Goal: Task Accomplishment & Management: Complete application form

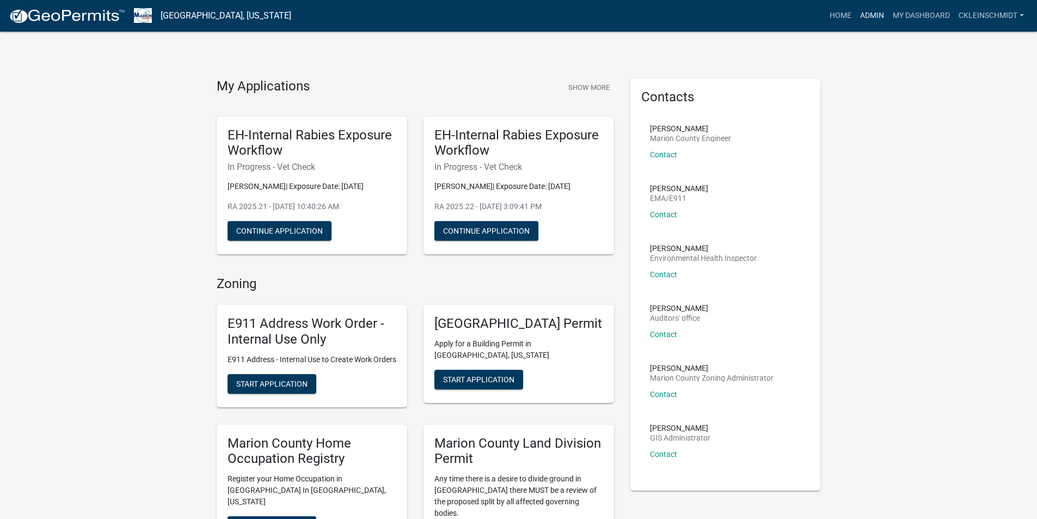
click at [875, 26] on nav "[GEOGRAPHIC_DATA], [US_STATE] more_horiz Home Admin My Dashboard ckleinschmidt …" at bounding box center [518, 16] width 1037 height 32
click at [874, 23] on link "Admin" at bounding box center [872, 15] width 33 height 21
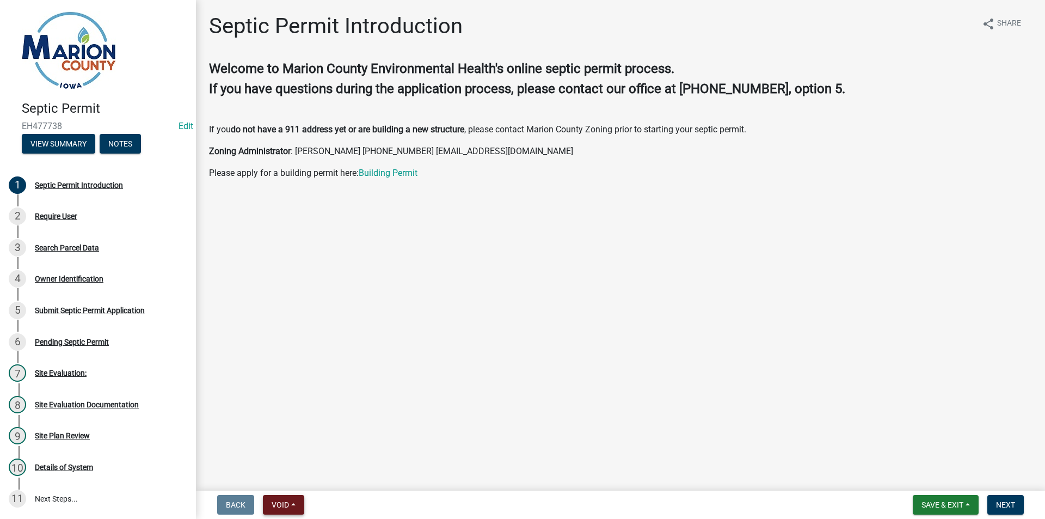
click at [283, 507] on span "Void" at bounding box center [280, 504] width 17 height 9
click at [293, 479] on button "Void" at bounding box center [306, 476] width 87 height 26
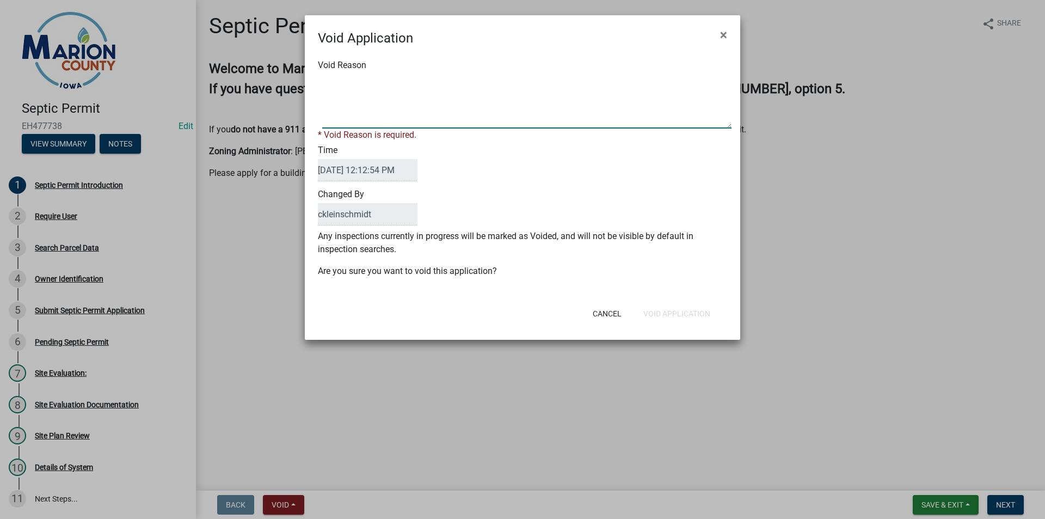
click at [462, 115] on textarea "Void Reason" at bounding box center [526, 101] width 409 height 54
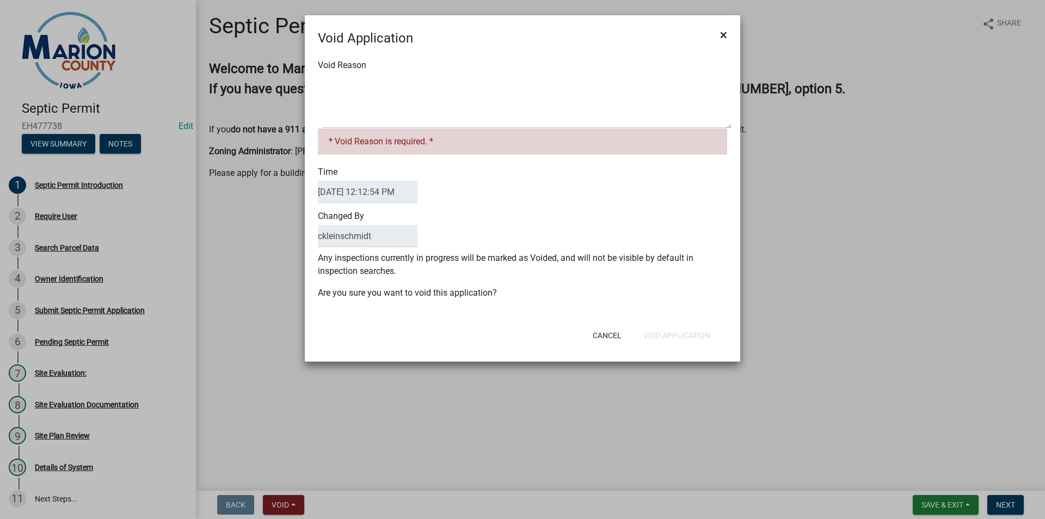
drag, startPoint x: 720, startPoint y: 39, endPoint x: 648, endPoint y: 193, distance: 170.7
click at [827, 158] on ngb-modal-window "Void Application × Void Reason * Void Reason is required. * Time 09/12/2025 12:…" at bounding box center [522, 259] width 1045 height 519
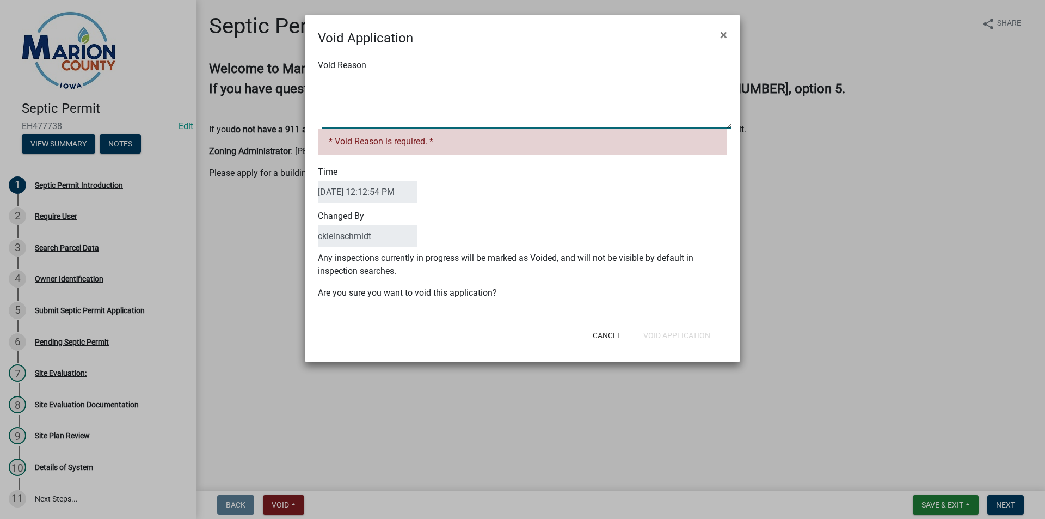
click at [371, 120] on textarea "Void Reason" at bounding box center [526, 101] width 409 height 54
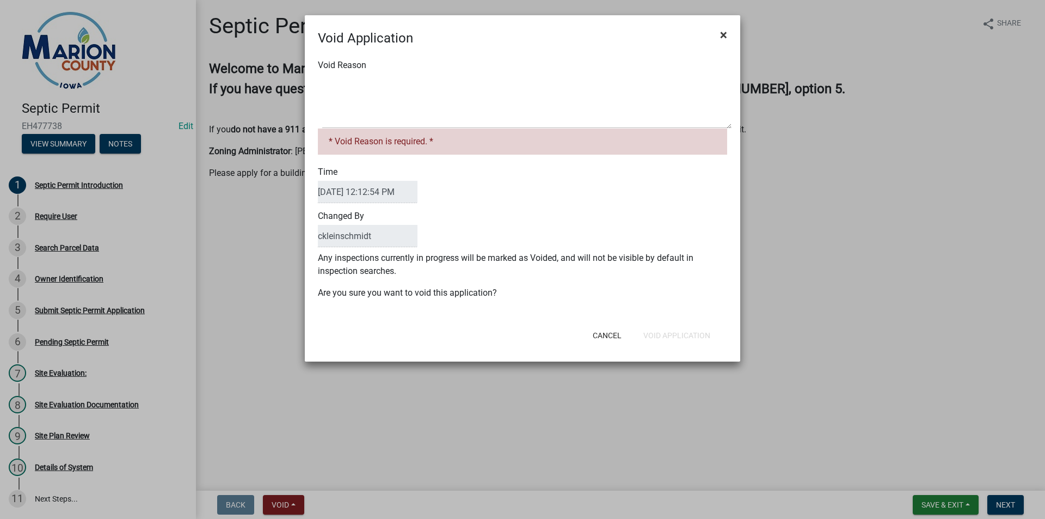
click at [724, 40] on span "×" at bounding box center [723, 34] width 7 height 15
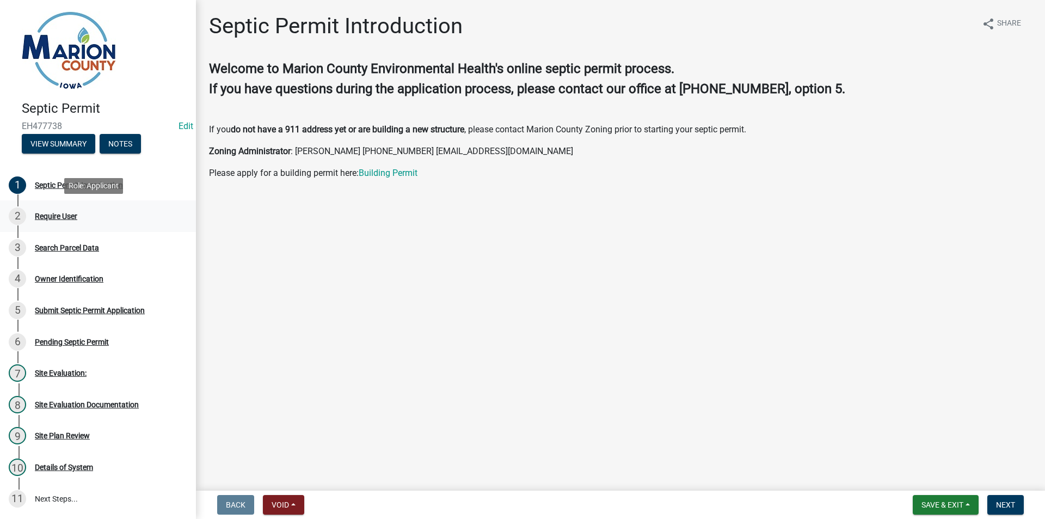
click at [47, 208] on div "2 Require User" at bounding box center [94, 215] width 170 height 17
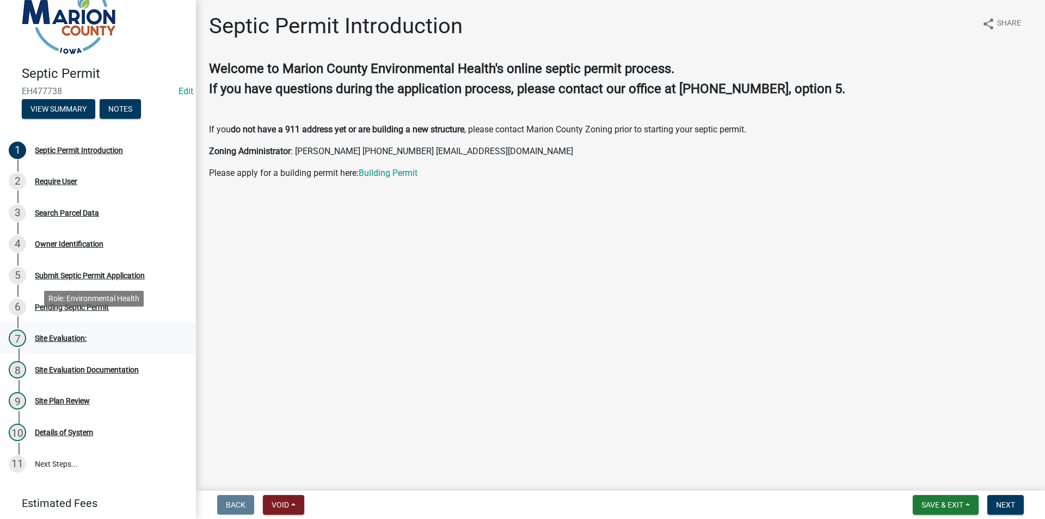
scroll to position [72, 0]
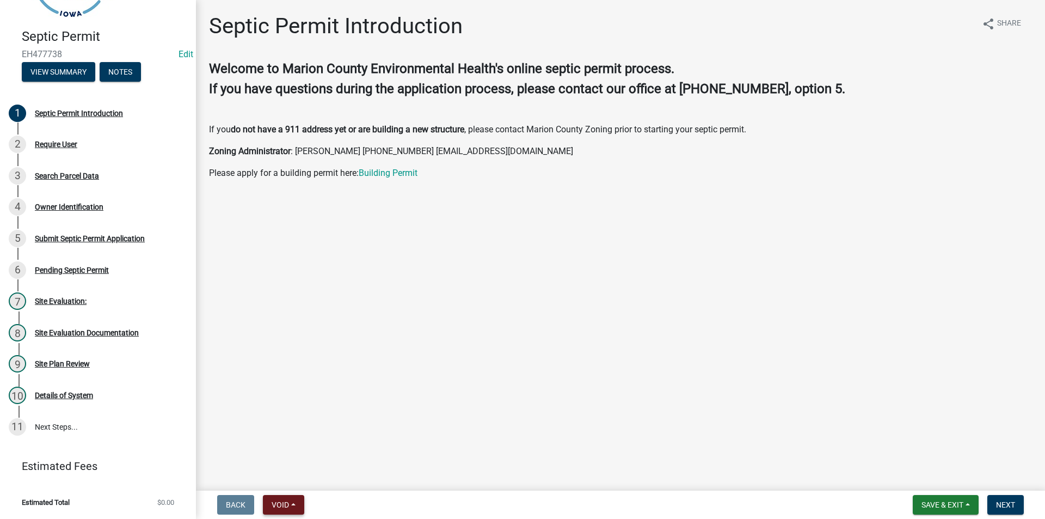
click at [281, 498] on button "Void" at bounding box center [283, 505] width 41 height 20
click at [280, 473] on button "Void" at bounding box center [306, 476] width 87 height 26
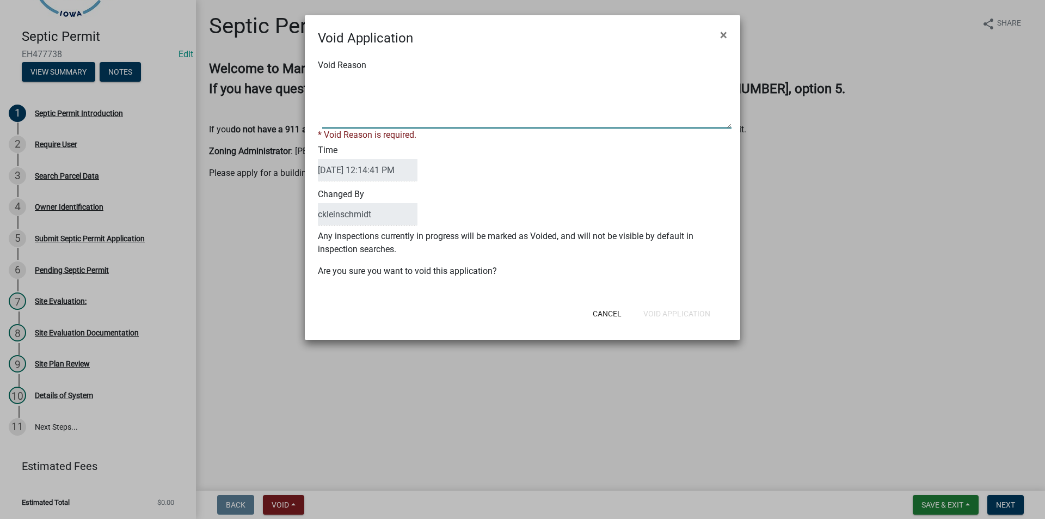
click at [387, 107] on textarea "Void Reason" at bounding box center [526, 101] width 409 height 54
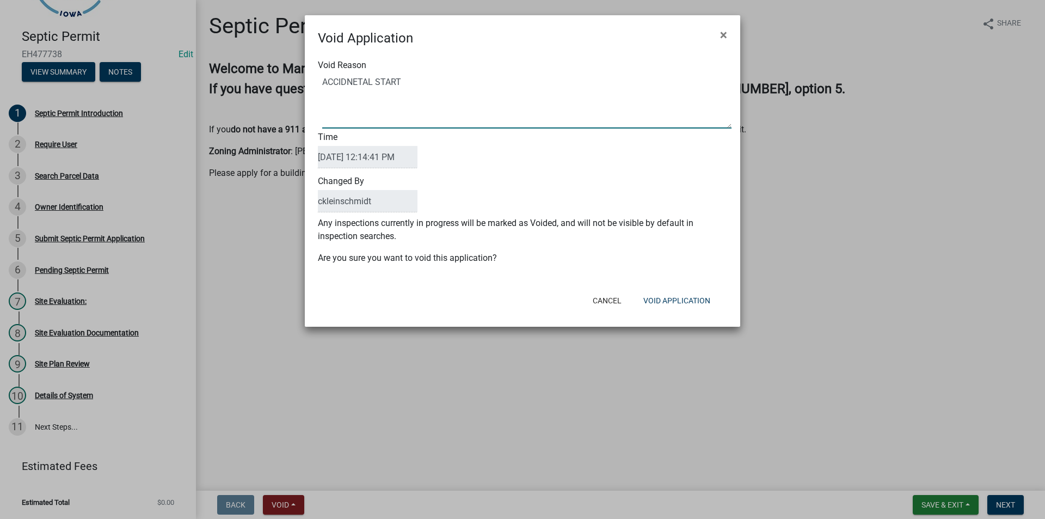
drag, startPoint x: 357, startPoint y: 83, endPoint x: 358, endPoint y: 91, distance: 7.8
click at [357, 83] on textarea "Void Reason" at bounding box center [526, 101] width 409 height 54
type textarea "ACCIDENTAL START"
click at [667, 300] on button "Void Application" at bounding box center [677, 301] width 84 height 20
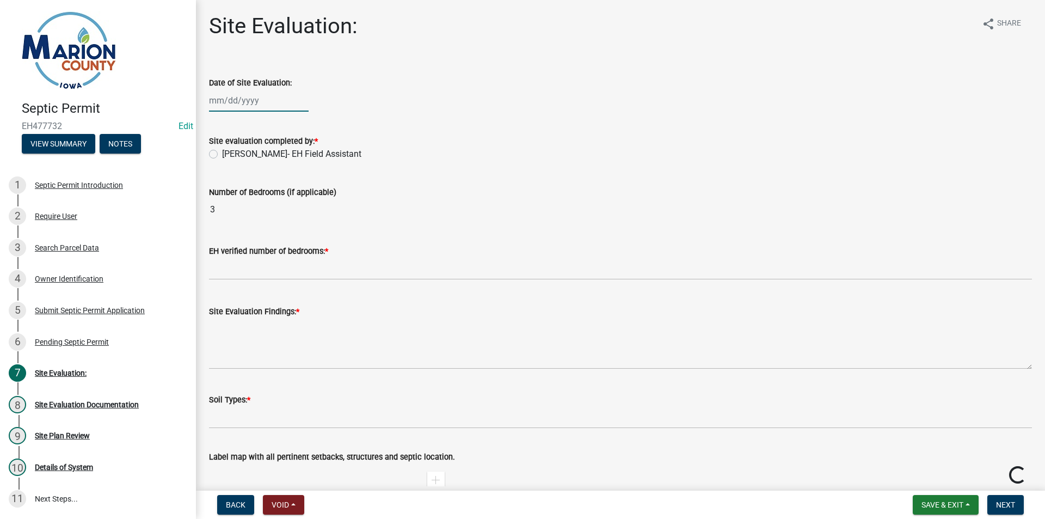
click at [234, 96] on div at bounding box center [259, 100] width 100 height 22
select select "9"
select select "2025"
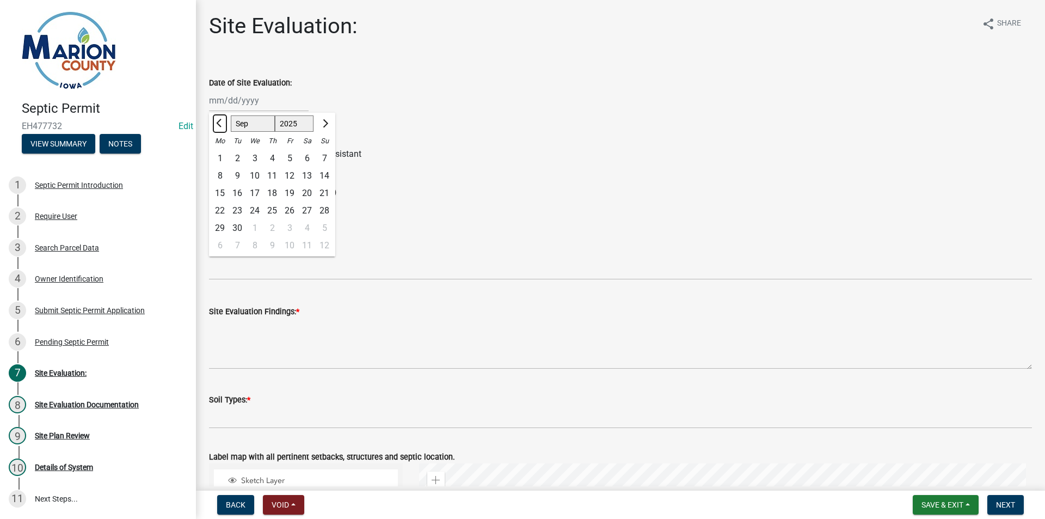
click at [223, 121] on button "Previous month" at bounding box center [219, 123] width 13 height 17
select select "8"
click at [258, 211] on div "20" at bounding box center [254, 210] width 17 height 17
type input "[DATE]"
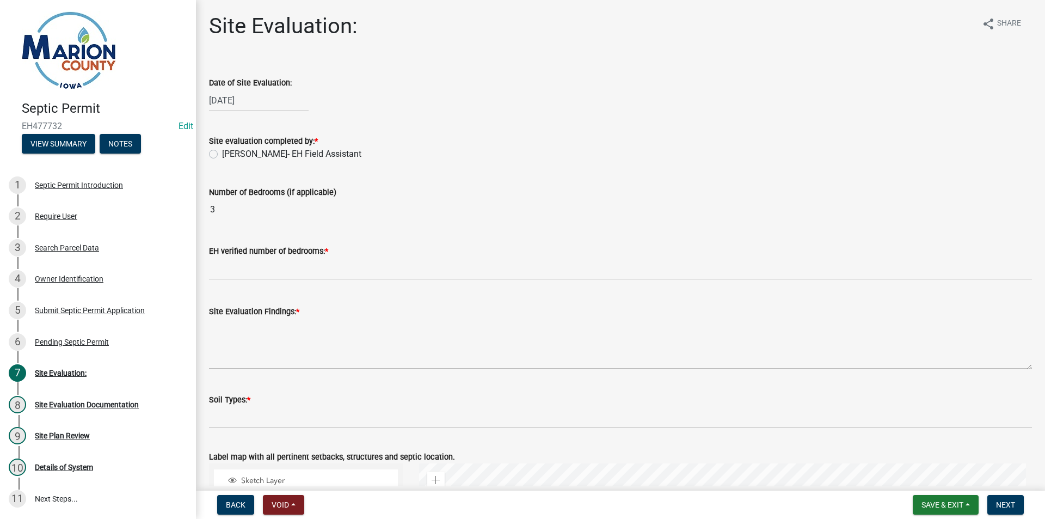
click at [256, 162] on wm-data-entity-input "Site evaluation completed by: * [PERSON_NAME]- EH Field Assistant" at bounding box center [620, 145] width 823 height 49
click at [255, 156] on label "[PERSON_NAME]- EH Field Assistant" at bounding box center [291, 154] width 139 height 13
click at [229, 155] on input "[PERSON_NAME]- EH Field Assistant" at bounding box center [225, 151] width 7 height 7
radio input "true"
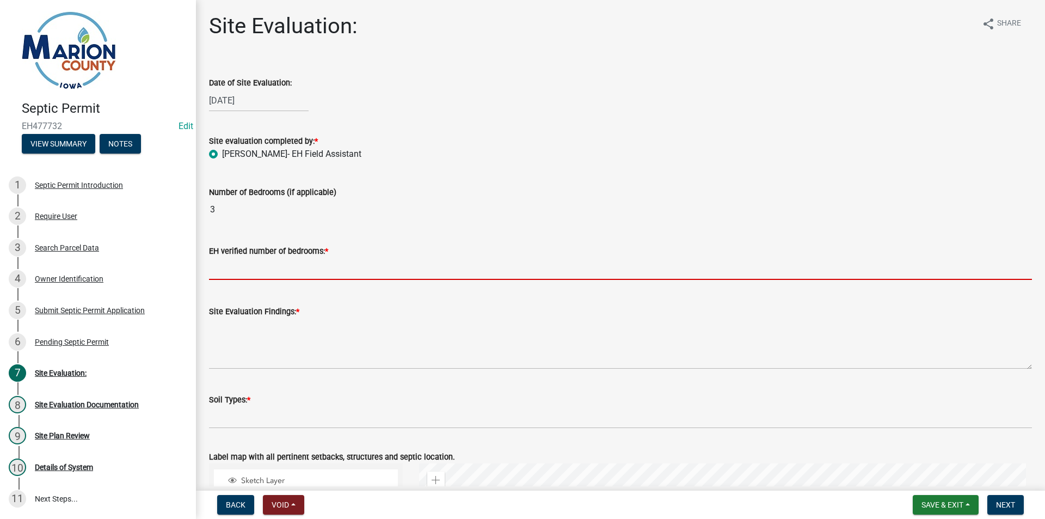
click at [271, 265] on input "text" at bounding box center [620, 269] width 823 height 22
type input "3"
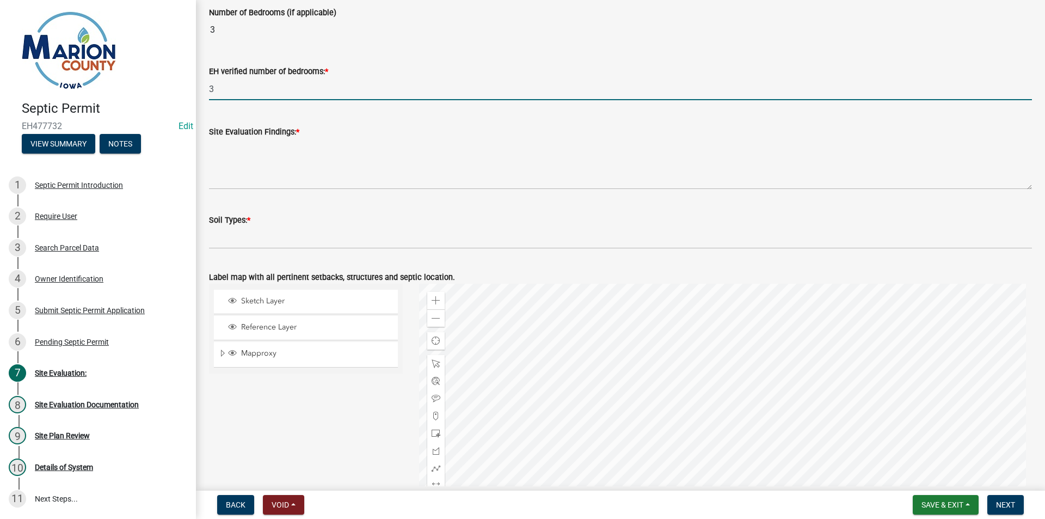
scroll to position [302, 0]
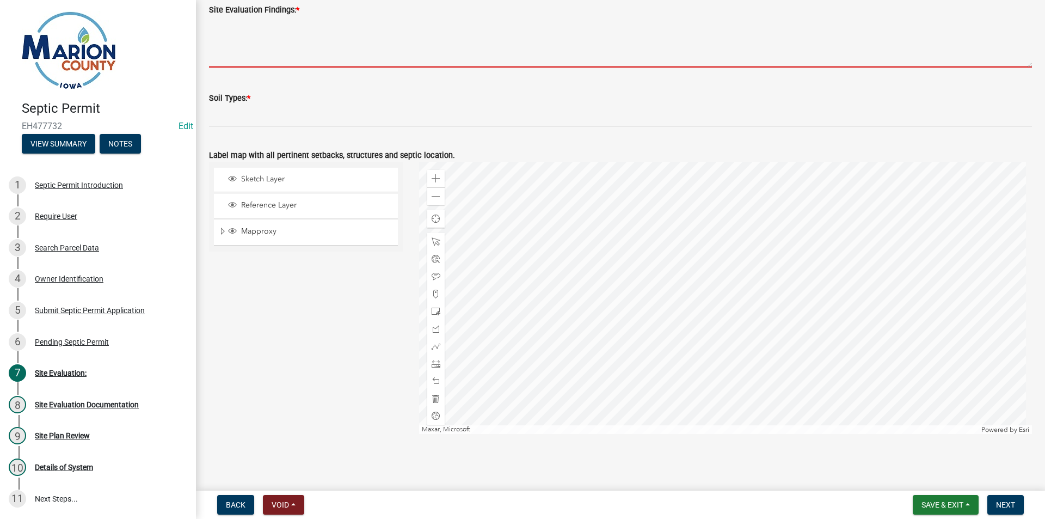
click at [328, 42] on textarea "Site Evaluation Findings: *" at bounding box center [620, 41] width 823 height 51
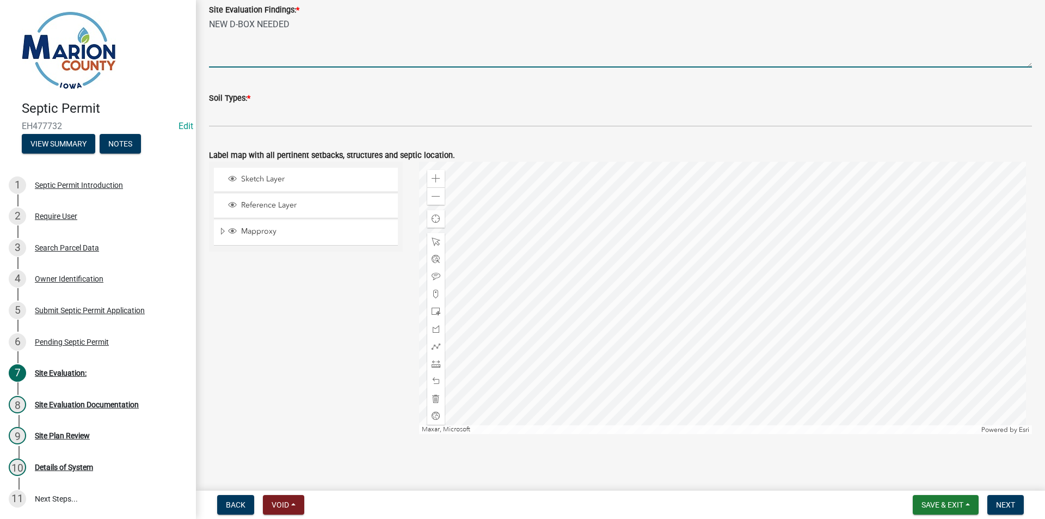
type textarea "NEW D-BOX NEEDED"
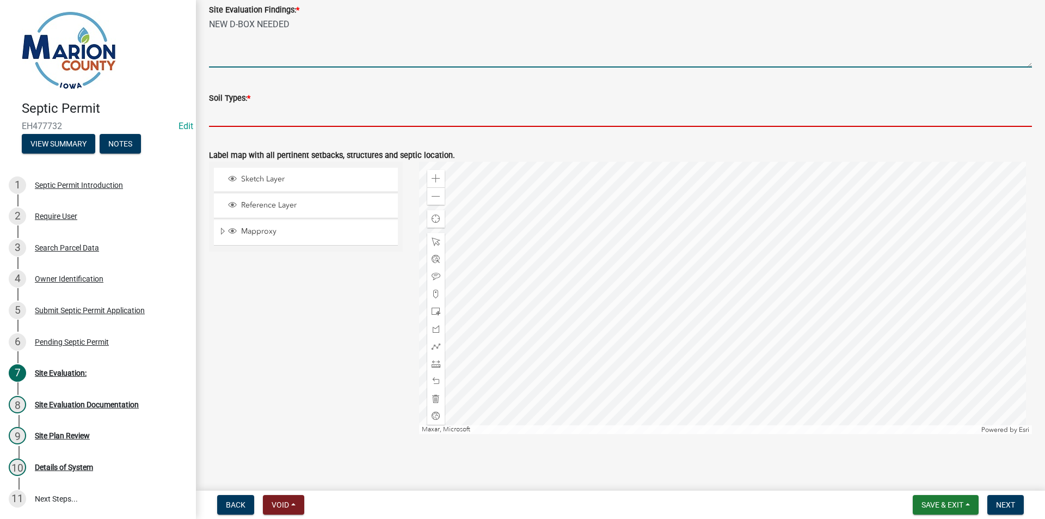
click at [229, 123] on input "Soil Types: *" at bounding box center [620, 116] width 823 height 22
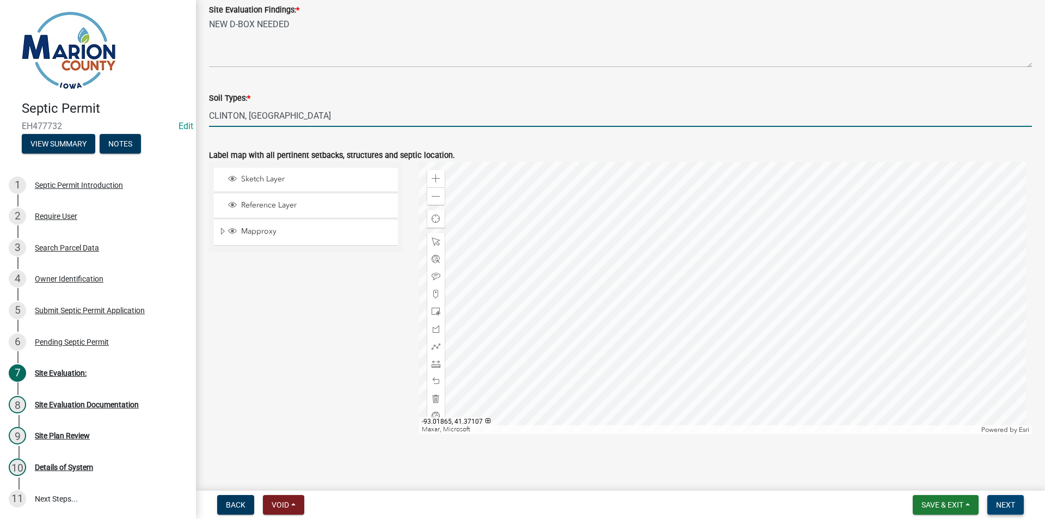
type input "CLINTON, [GEOGRAPHIC_DATA]"
click at [1015, 510] on button "Next" at bounding box center [1006, 505] width 36 height 20
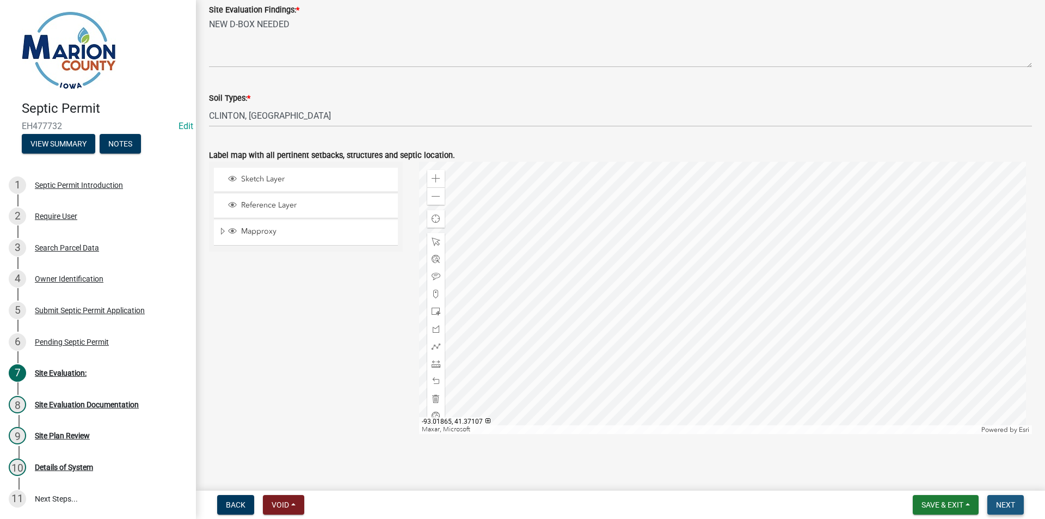
scroll to position [0, 0]
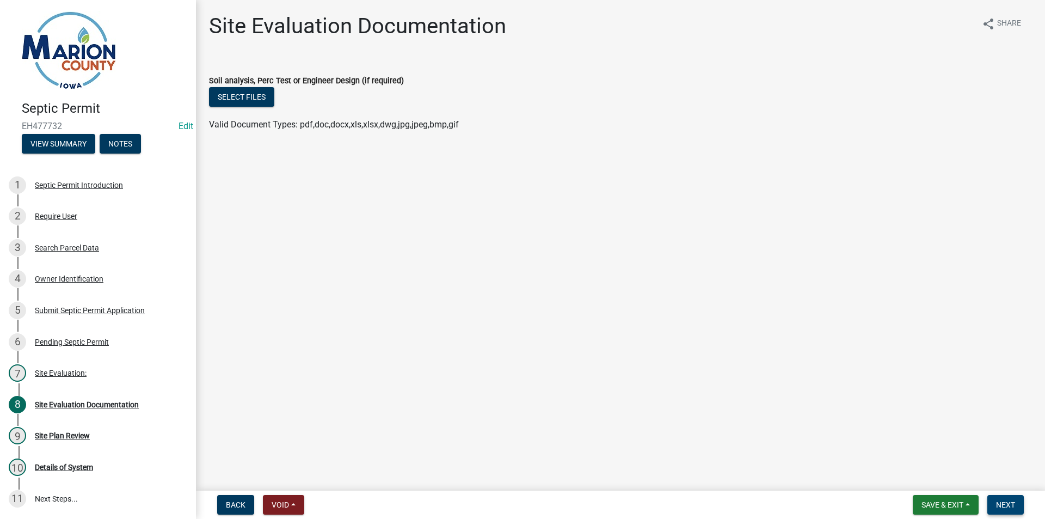
click at [1016, 507] on button "Next" at bounding box center [1006, 505] width 36 height 20
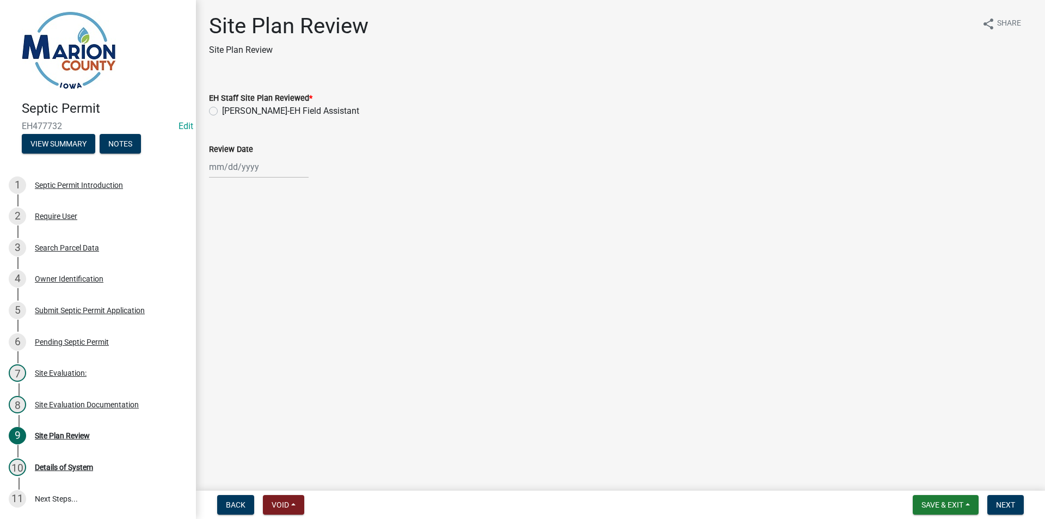
click at [255, 118] on wm-data-entity-input "EH Staff Site Plan Reviewed * [PERSON_NAME]-EH Field Assistant" at bounding box center [620, 102] width 823 height 49
click at [260, 106] on label "[PERSON_NAME]-EH Field Assistant" at bounding box center [290, 111] width 137 height 13
click at [229, 106] on input "[PERSON_NAME]-EH Field Assistant" at bounding box center [225, 108] width 7 height 7
radio input "true"
select select "9"
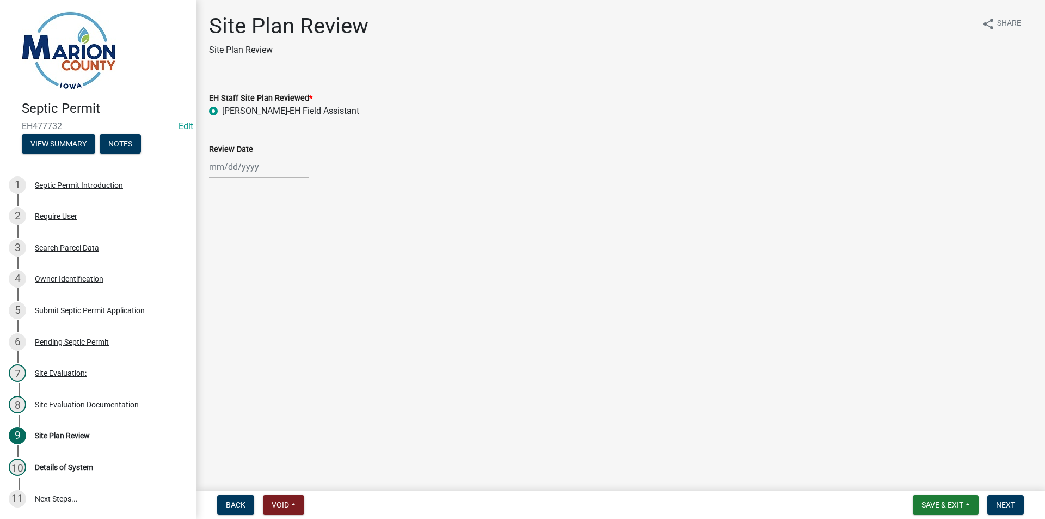
select select "2025"
drag, startPoint x: 237, startPoint y: 173, endPoint x: 235, endPoint y: 180, distance: 7.9
click at [237, 173] on div "[PERSON_NAME] Feb Mar Apr [PERSON_NAME][DATE] Oct Nov [DATE] 1526 1527 1528 152…" at bounding box center [259, 167] width 100 height 22
click at [290, 240] on div "12" at bounding box center [289, 242] width 17 height 17
type input "[DATE]"
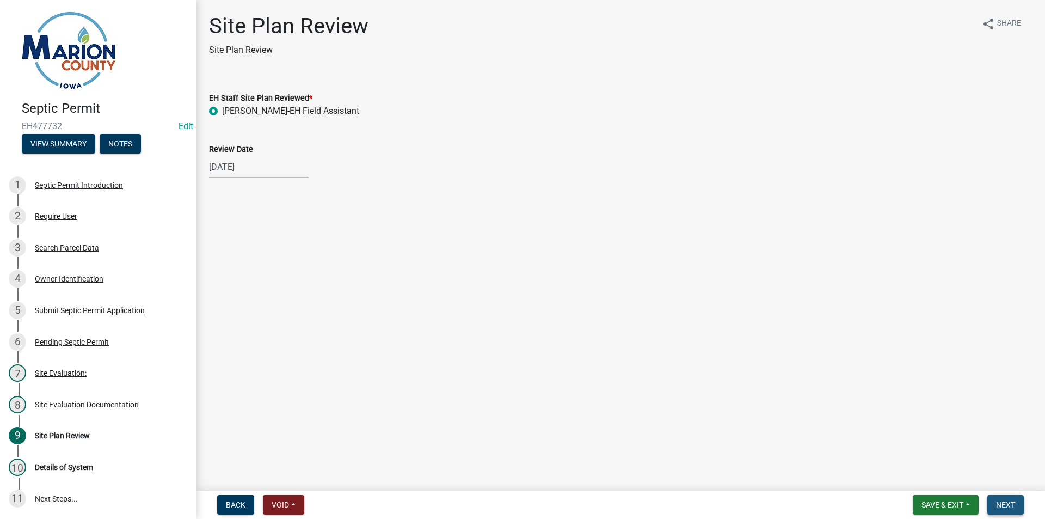
click at [1001, 500] on span "Next" at bounding box center [1005, 504] width 19 height 9
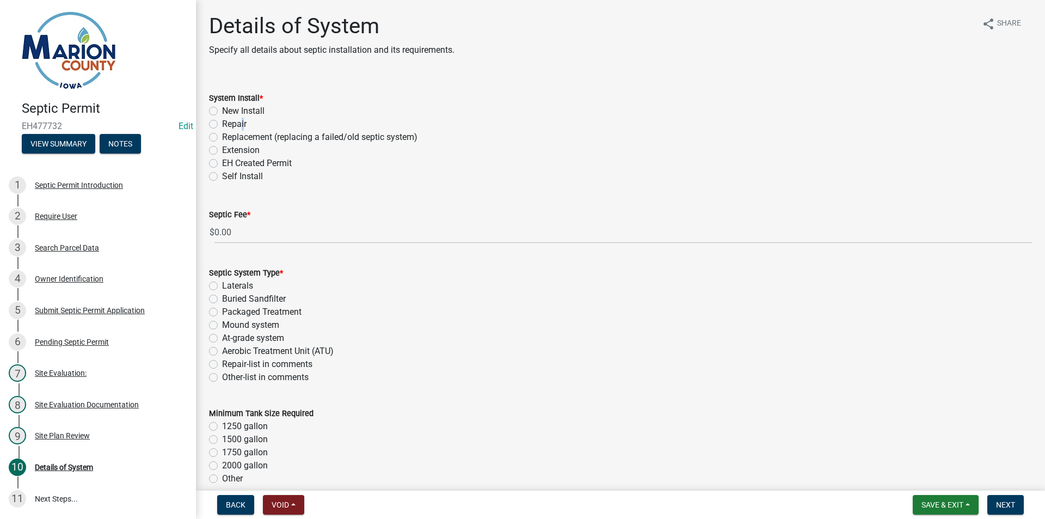
click at [239, 126] on label "Repair" at bounding box center [234, 124] width 25 height 13
click at [222, 125] on label "Repair" at bounding box center [234, 124] width 25 height 13
click at [222, 125] on input "Repair" at bounding box center [225, 121] width 7 height 7
radio input "true"
click at [250, 296] on label "Buried Sandfilter" at bounding box center [254, 298] width 64 height 13
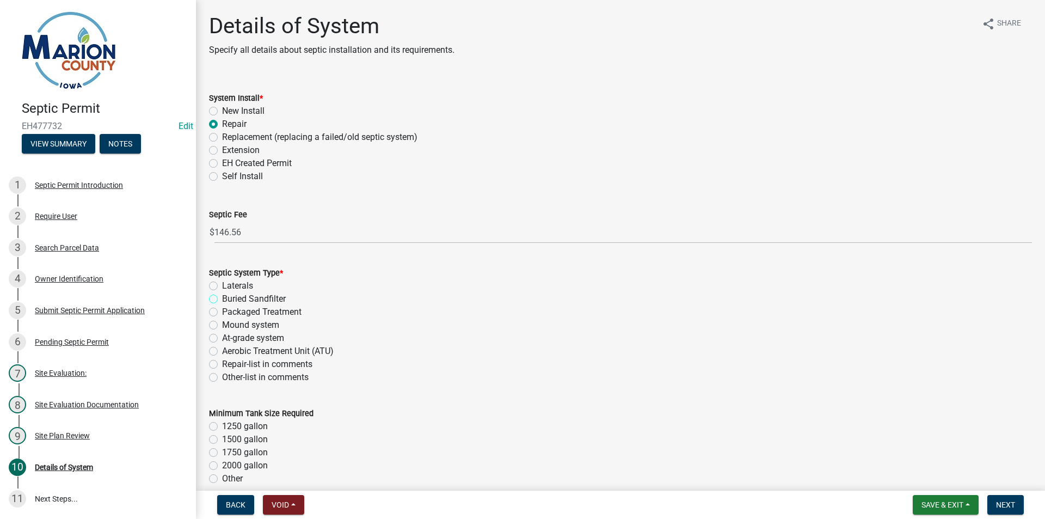
click at [229, 296] on input "Buried Sandfilter" at bounding box center [225, 295] width 7 height 7
radio input "true"
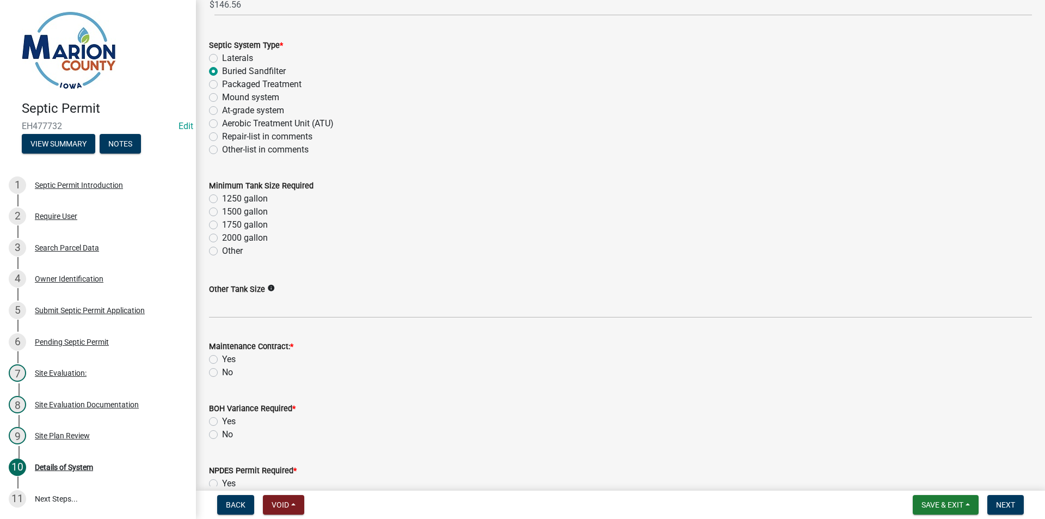
scroll to position [272, 0]
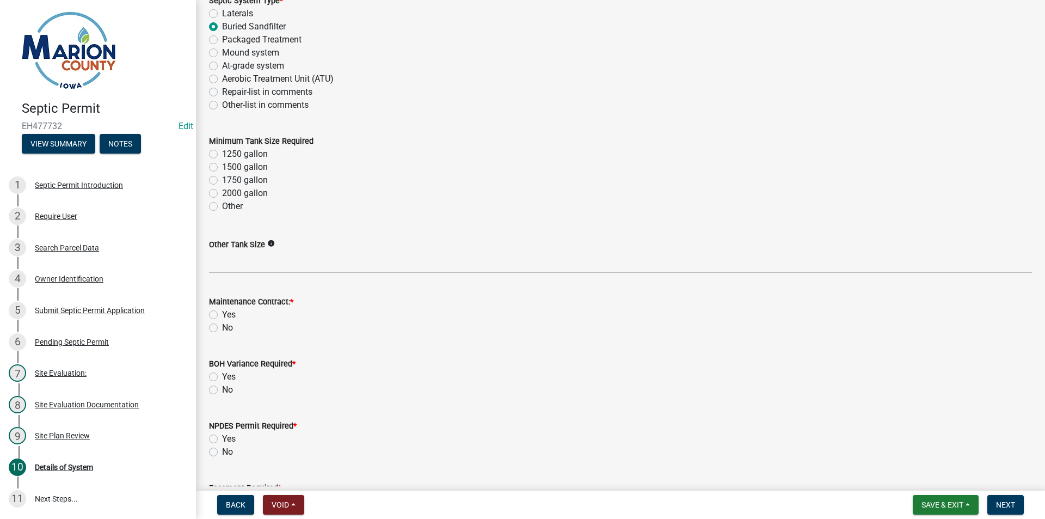
click at [238, 167] on label "1500 gallon" at bounding box center [245, 167] width 46 height 13
click at [229, 167] on input "1500 gallon" at bounding box center [225, 164] width 7 height 7
radio input "true"
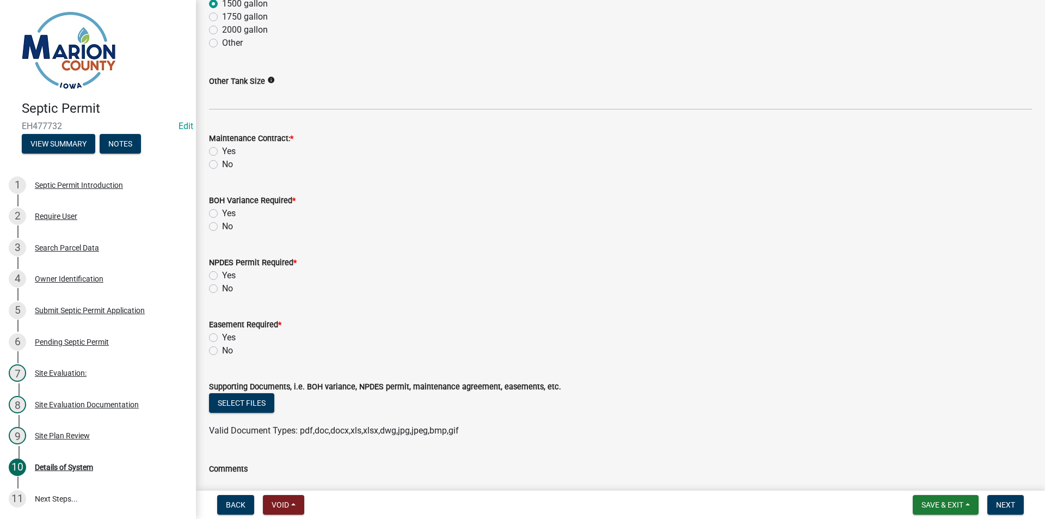
click at [222, 162] on label "No" at bounding box center [227, 164] width 11 height 13
click at [222, 162] on input "No" at bounding box center [225, 161] width 7 height 7
radio input "true"
click at [222, 229] on label "No" at bounding box center [227, 226] width 11 height 13
click at [222, 227] on input "No" at bounding box center [225, 223] width 7 height 7
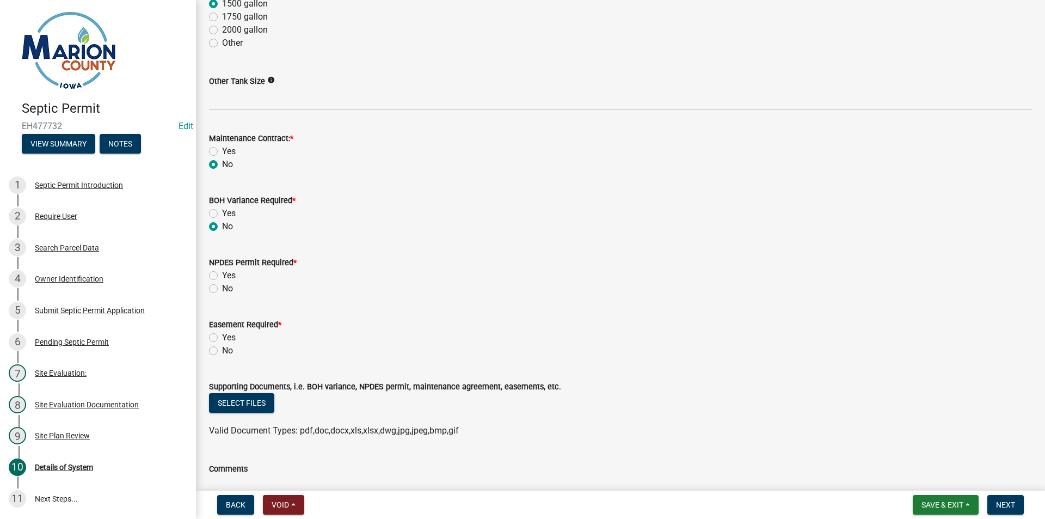
radio input "true"
click at [222, 287] on label "No" at bounding box center [227, 288] width 11 height 13
click at [222, 287] on input "No" at bounding box center [225, 285] width 7 height 7
radio input "true"
click at [222, 348] on label "No" at bounding box center [227, 350] width 11 height 13
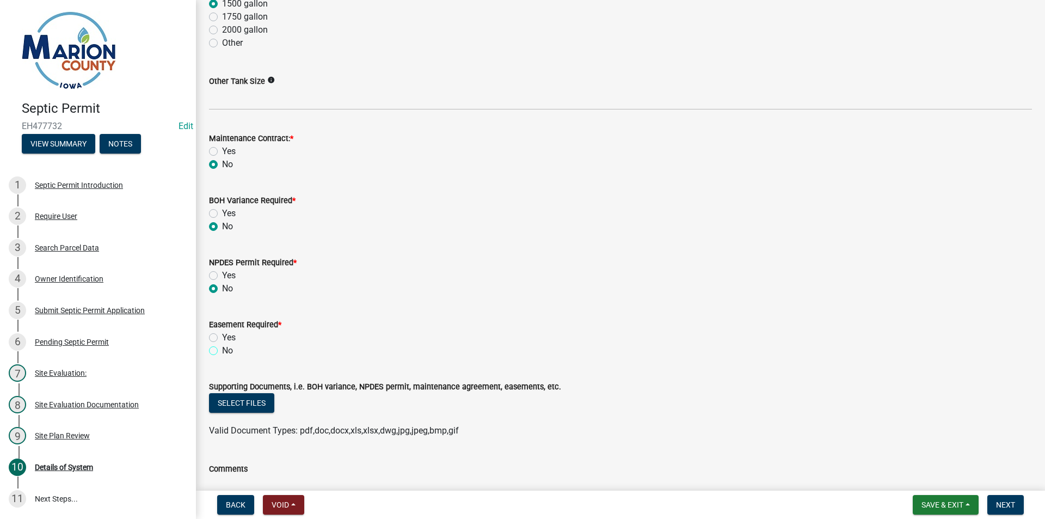
click at [222, 348] on input "No" at bounding box center [225, 347] width 7 height 7
radio input "true"
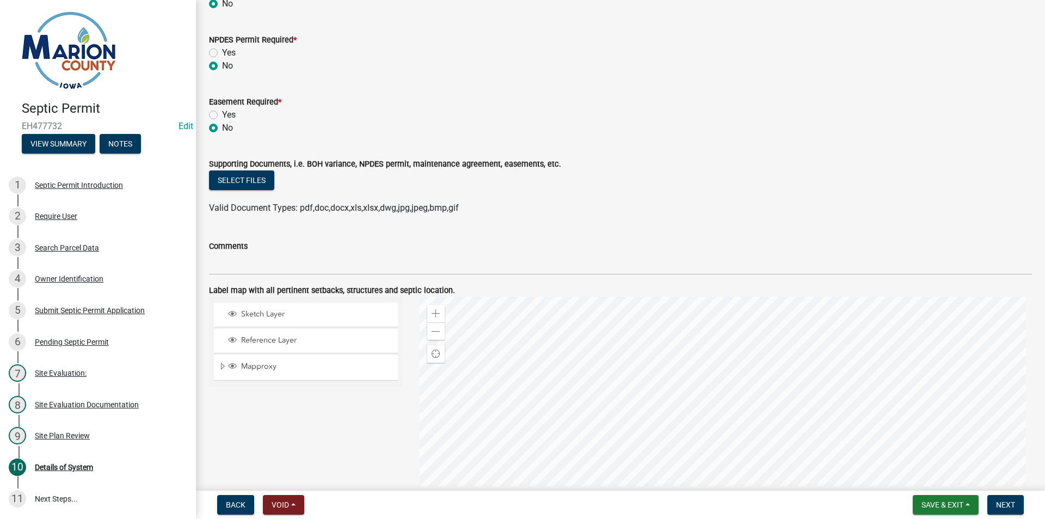
scroll to position [792, 0]
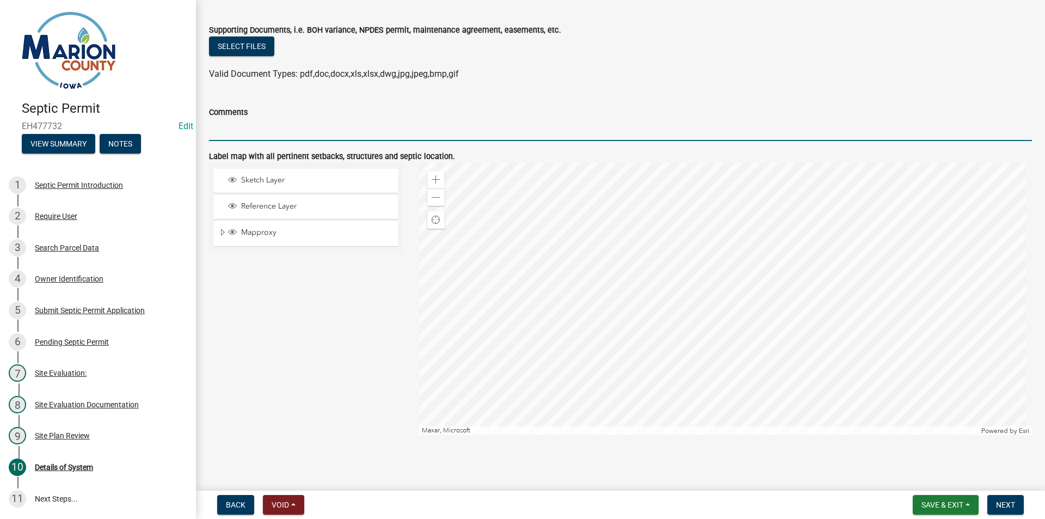
click at [283, 136] on input "Comments" at bounding box center [620, 130] width 823 height 22
type input "MAINTAIN ALL SETBACKS"
click at [1007, 498] on button "Next" at bounding box center [1006, 505] width 36 height 20
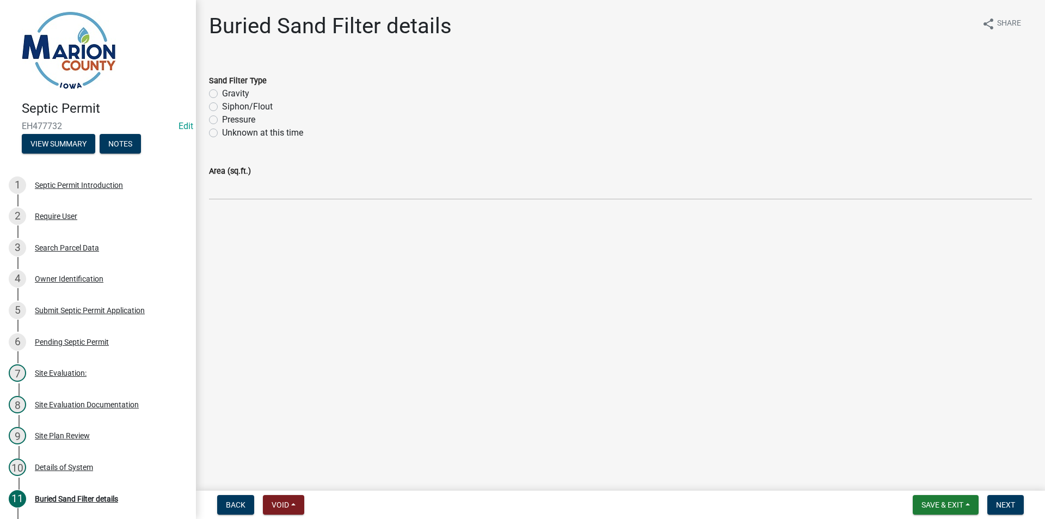
drag, startPoint x: 247, startPoint y: 93, endPoint x: 242, endPoint y: 102, distance: 11.0
click at [247, 93] on label "Gravity" at bounding box center [235, 93] width 27 height 13
click at [229, 93] on input "Gravity" at bounding box center [225, 90] width 7 height 7
radio input "true"
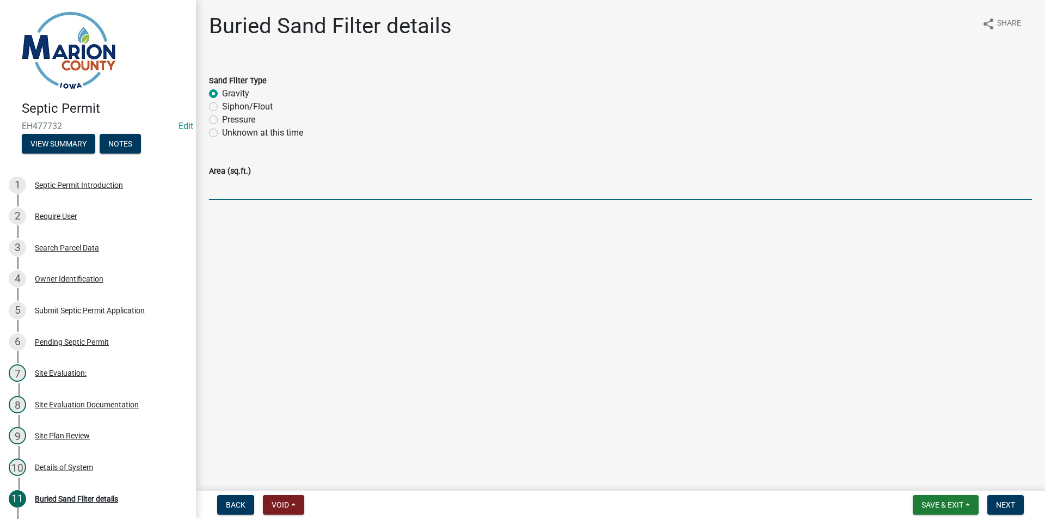
click at [243, 188] on input "Area (sq.ft.)" at bounding box center [620, 188] width 823 height 22
type input "720 sq. ft."
click at [1001, 492] on nav "Back Void Withdraw Lock Expire Void Save & Exit Save Save & Exit Next" at bounding box center [620, 505] width 849 height 28
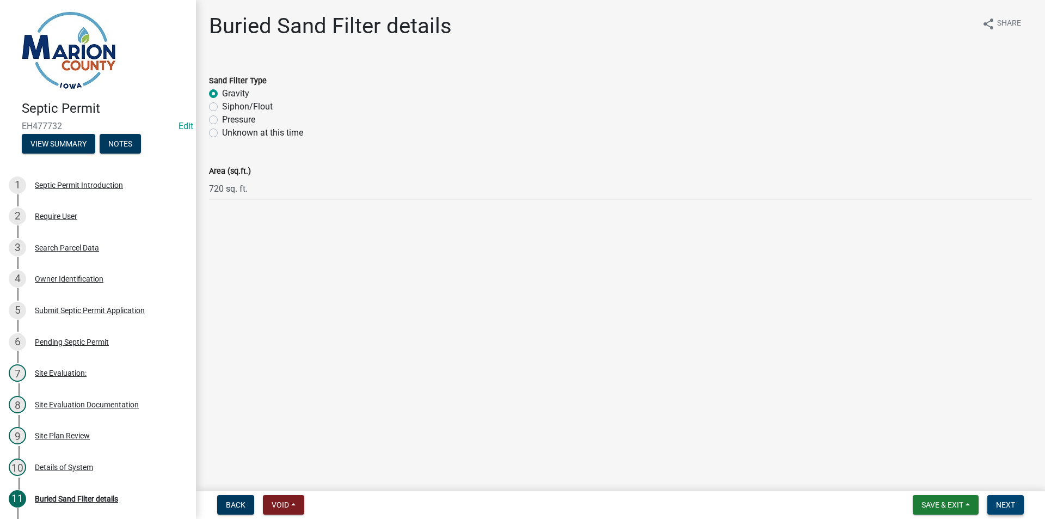
click at [1000, 503] on span "Next" at bounding box center [1005, 504] width 19 height 9
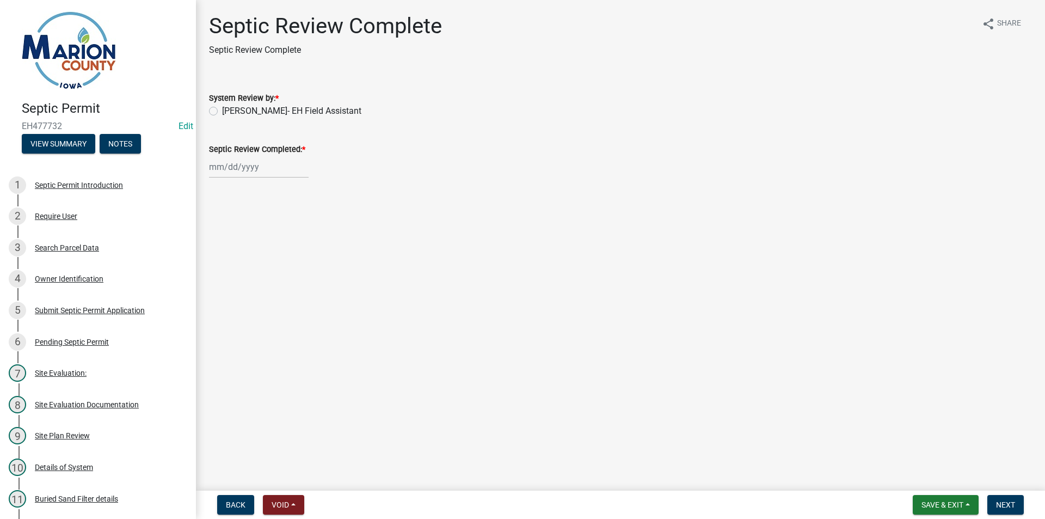
click at [266, 113] on label "[PERSON_NAME]- EH Field Assistant" at bounding box center [291, 111] width 139 height 13
click at [229, 112] on input "[PERSON_NAME]- EH Field Assistant" at bounding box center [225, 108] width 7 height 7
radio input "true"
click at [247, 175] on div at bounding box center [259, 167] width 100 height 22
select select "9"
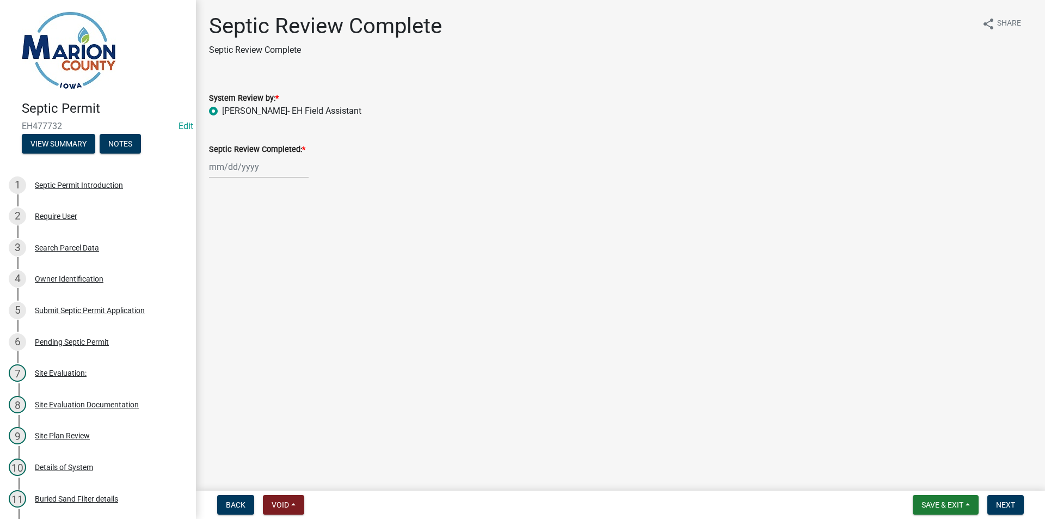
select select "2025"
click at [288, 240] on div "12" at bounding box center [289, 242] width 17 height 17
type input "[DATE]"
click at [1003, 499] on button "Next" at bounding box center [1006, 505] width 36 height 20
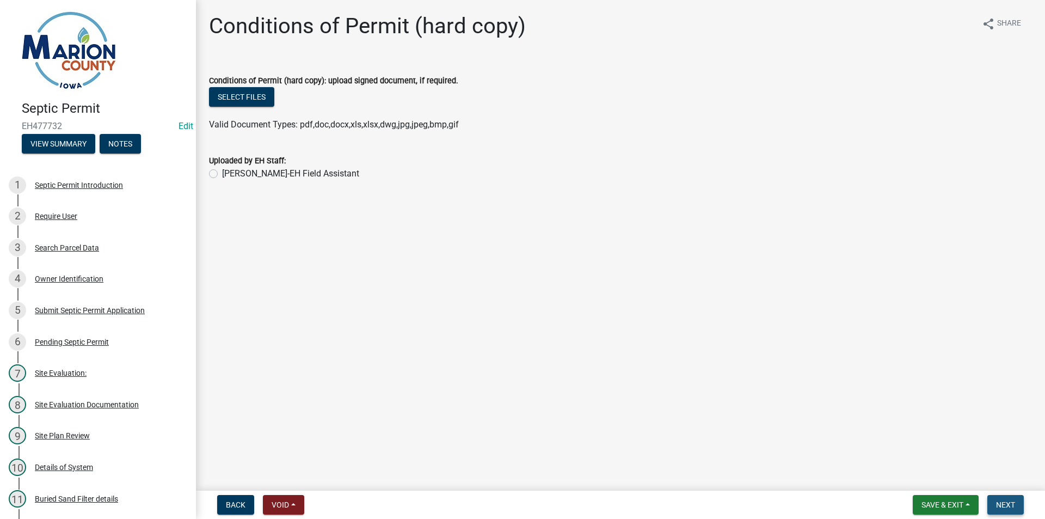
click at [1010, 507] on span "Next" at bounding box center [1005, 504] width 19 height 9
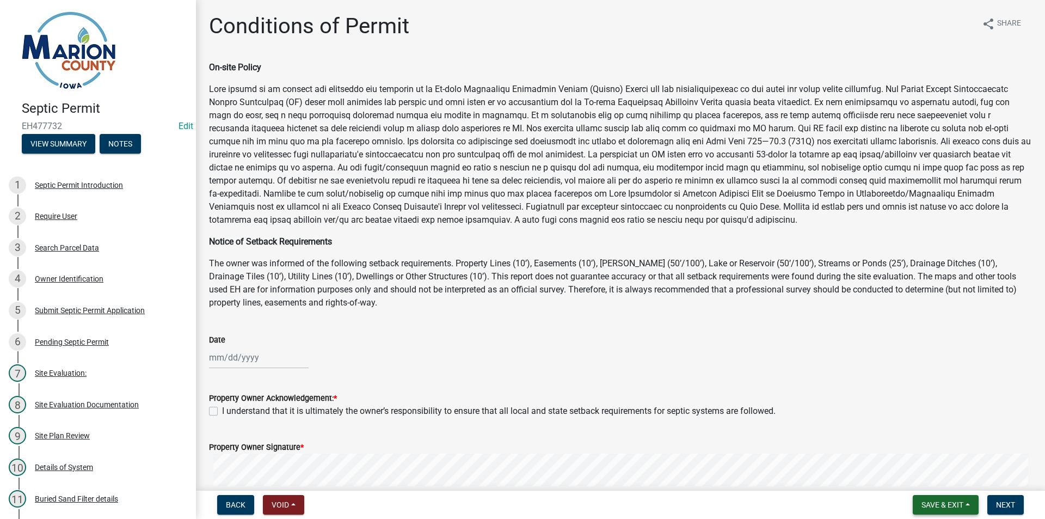
drag, startPoint x: 959, startPoint y: 505, endPoint x: 944, endPoint y: 513, distance: 17.0
click at [958, 505] on span "Save & Exit" at bounding box center [943, 504] width 42 height 9
click at [927, 485] on button "Save & Exit" at bounding box center [935, 476] width 87 height 26
